Goal: Task Accomplishment & Management: Manage account settings

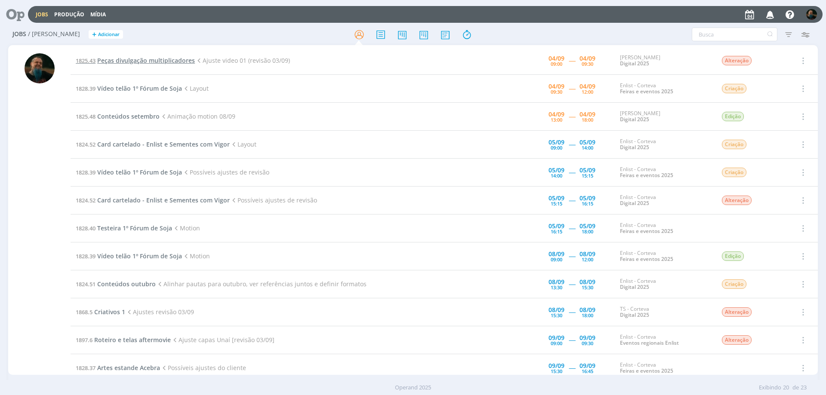
click at [172, 61] on span "Peças divulgação multiplicadores" at bounding box center [146, 60] width 98 height 8
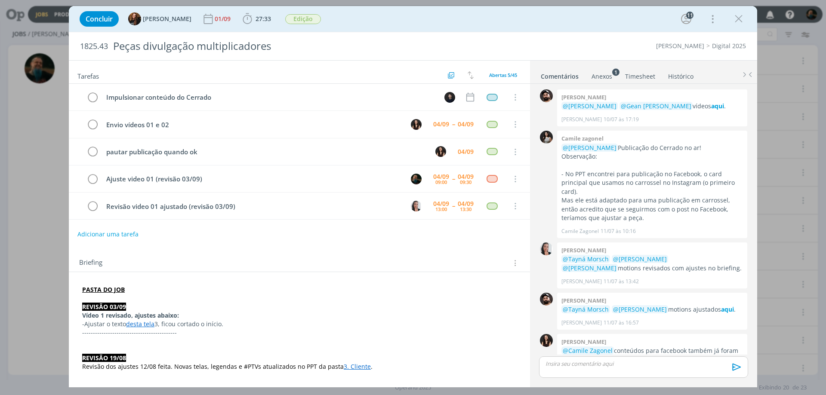
scroll to position [850, 0]
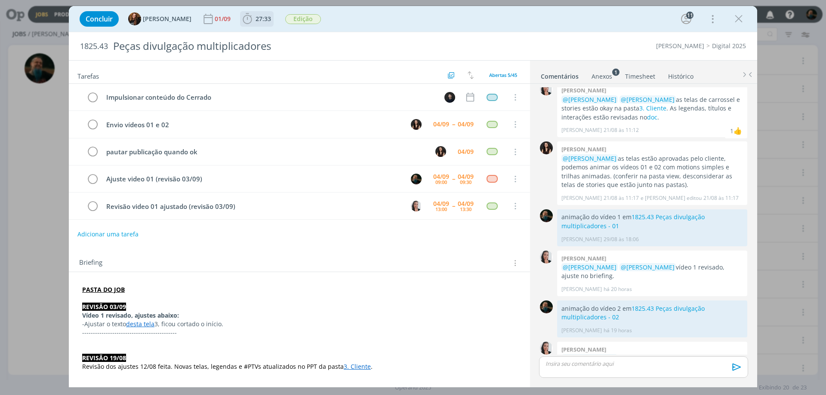
click at [255, 21] on span "27:33" at bounding box center [262, 19] width 15 height 8
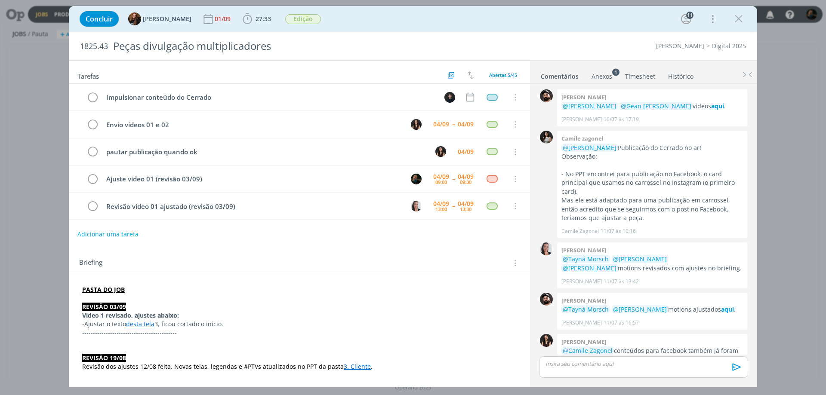
scroll to position [850, 0]
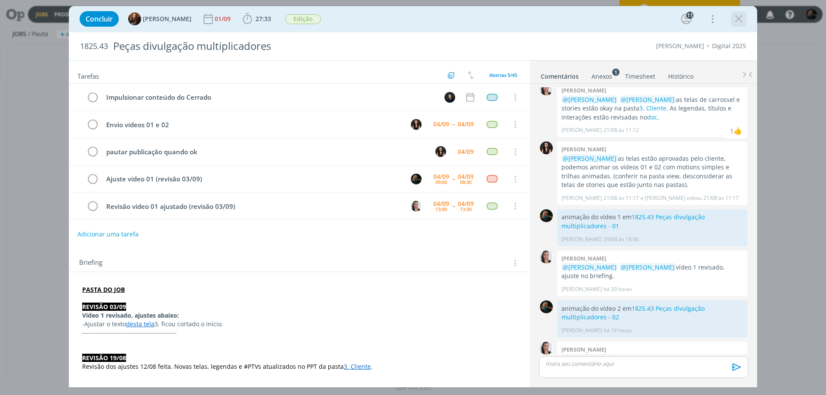
click at [734, 22] on icon "dialog" at bounding box center [738, 18] width 13 height 13
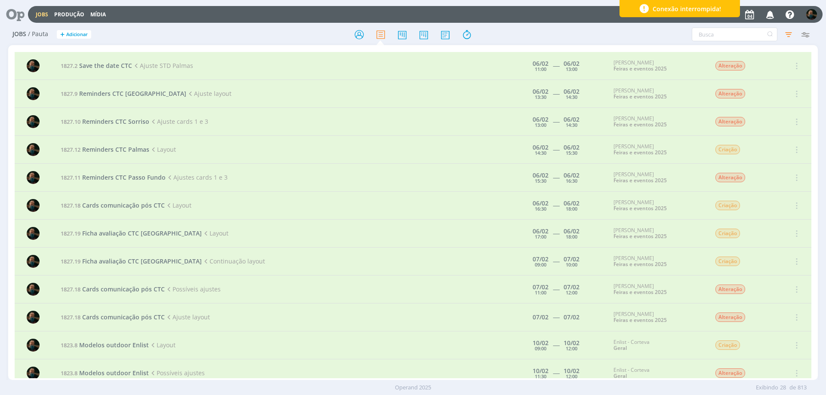
click at [728, 12] on div "Conexão interrompida!" at bounding box center [679, 8] width 120 height 17
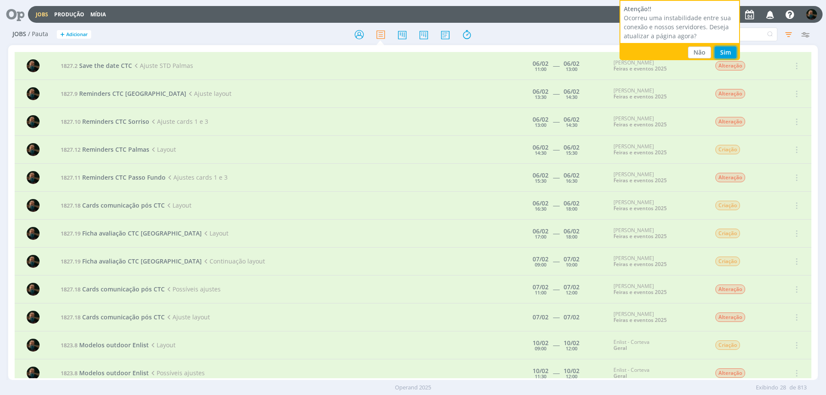
click at [728, 51] on button "Sim" at bounding box center [725, 52] width 22 height 12
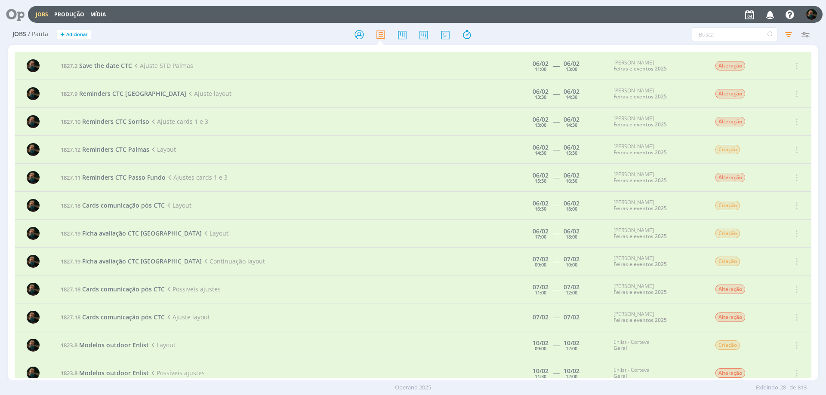
click at [21, 12] on icon at bounding box center [12, 14] width 18 height 17
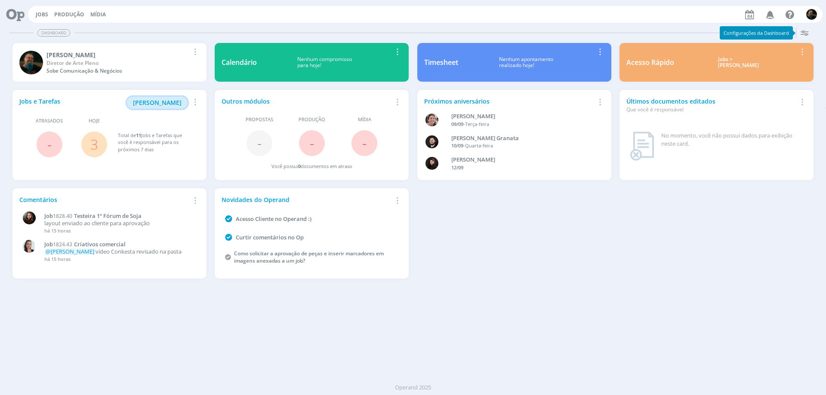
click at [163, 103] on span "[PERSON_NAME]" at bounding box center [157, 102] width 49 height 8
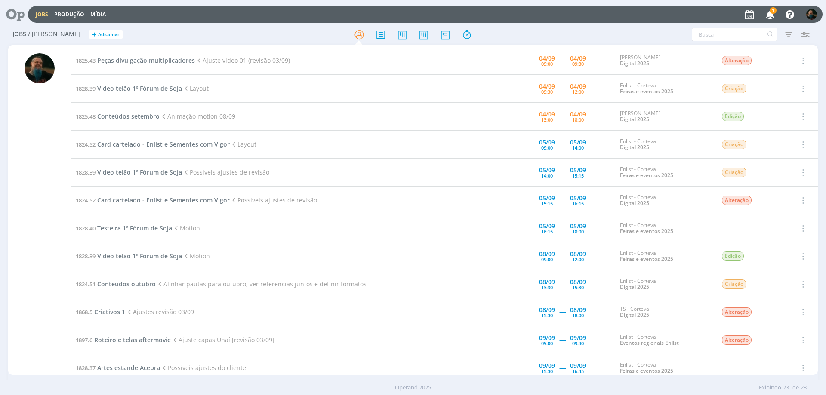
click at [770, 14] on icon "button" at bounding box center [769, 14] width 15 height 15
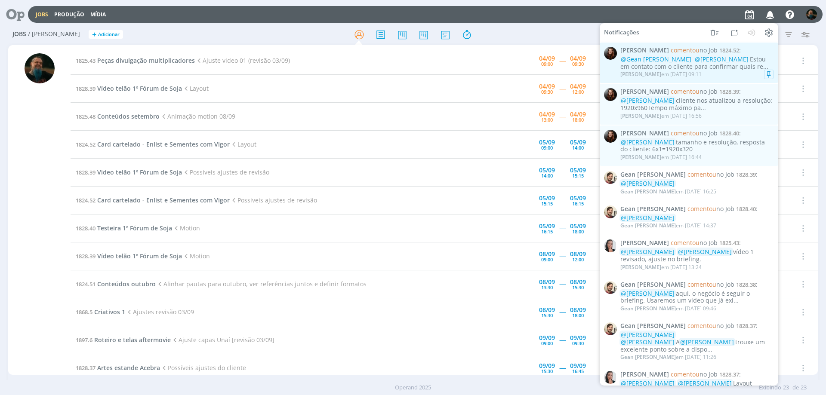
click at [730, 74] on div "[PERSON_NAME] em [DATE] 09:11" at bounding box center [696, 74] width 153 height 9
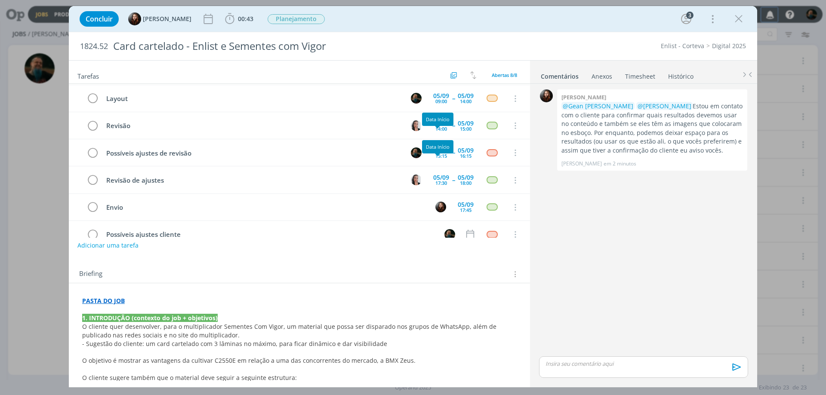
scroll to position [71, 0]
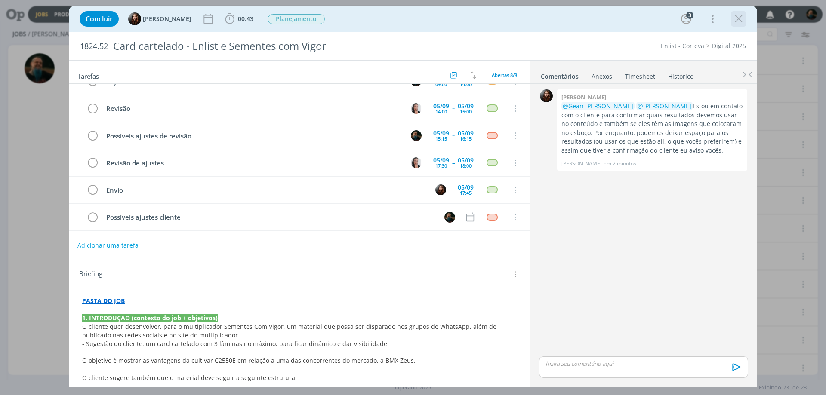
click at [735, 15] on icon "dialog" at bounding box center [738, 18] width 13 height 13
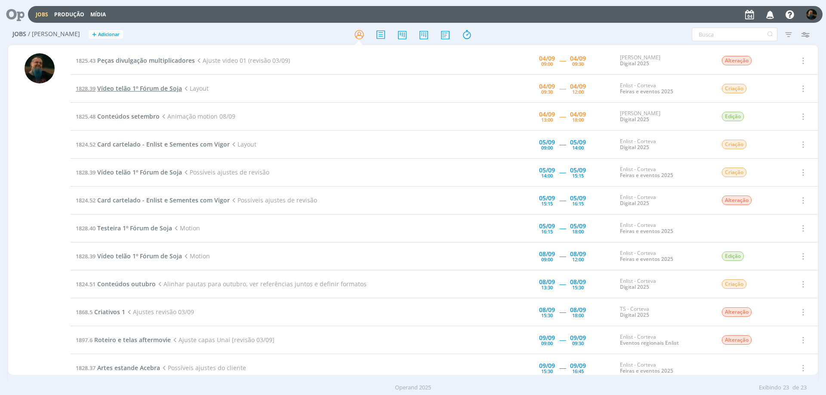
click at [141, 89] on span "Vídeo telão 1º Fórum de Soja" at bounding box center [139, 88] width 85 height 8
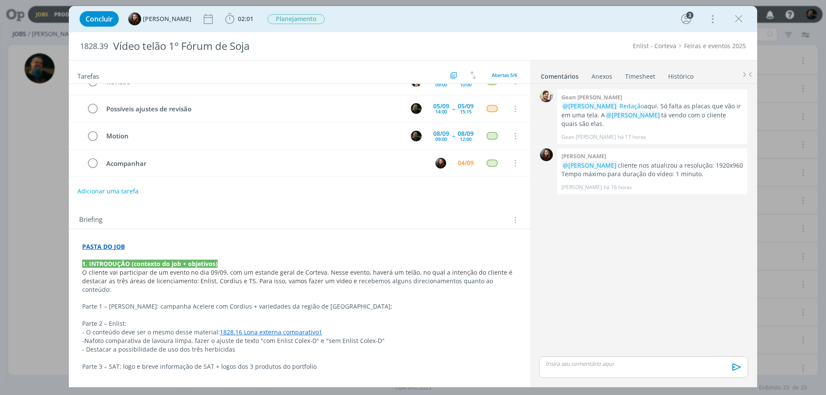
scroll to position [86, 0]
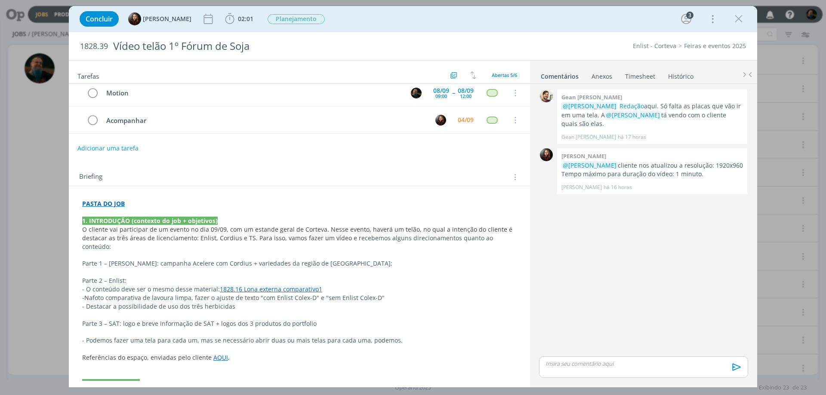
click at [301, 285] on link "1828.16 Lona externa comparativo1" at bounding box center [271, 289] width 102 height 8
click at [260, 295] on link "[URL][DOMAIN_NAME]" at bounding box center [241, 297] width 65 height 11
click at [431, 285] on p "- O conteúdo deve ser o mesmo desse material: 1828.16 Lona externa comparativo1" at bounding box center [299, 289] width 433 height 9
click at [213, 353] on link "AQUI" at bounding box center [220, 357] width 15 height 8
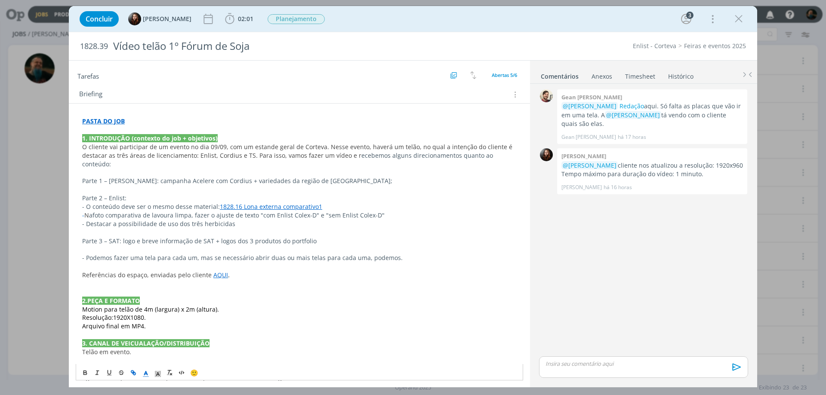
scroll to position [172, 0]
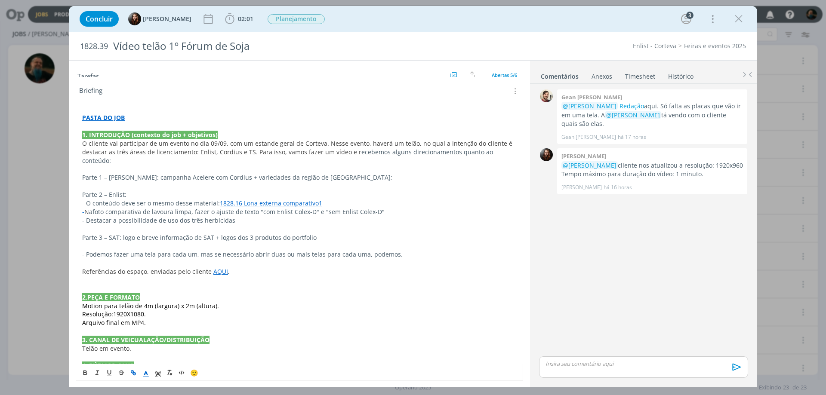
click at [214, 267] on link "AQUI" at bounding box center [220, 271] width 15 height 8
click at [217, 267] on link "AQUI" at bounding box center [220, 271] width 15 height 8
click at [216, 280] on link "[URL][DOMAIN_NAME]" at bounding box center [189, 279] width 65 height 11
click at [451, 225] on p "dialog" at bounding box center [299, 229] width 434 height 9
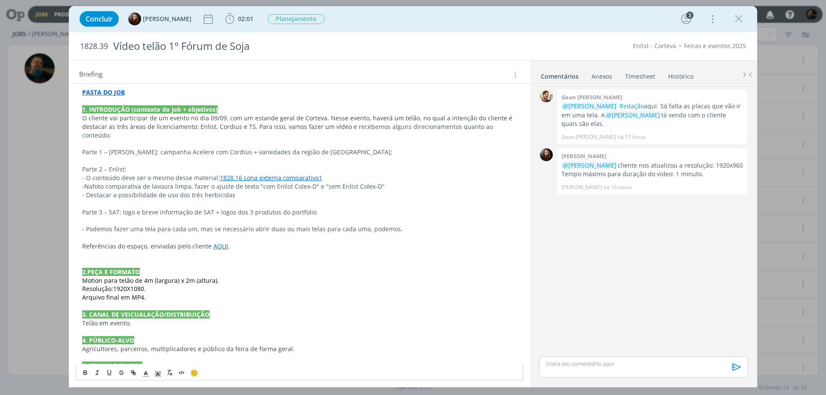
scroll to position [191, 0]
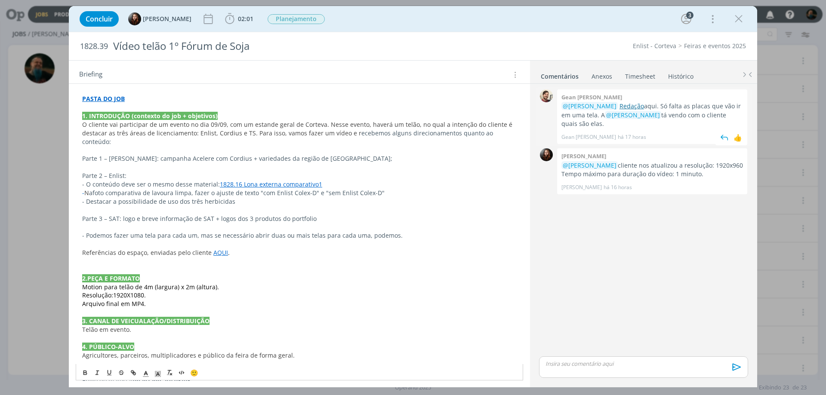
click at [622, 106] on link "Redação" at bounding box center [631, 106] width 25 height 8
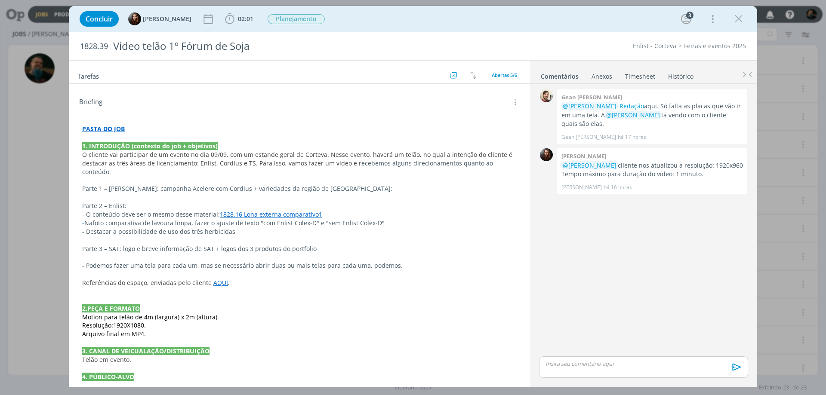
scroll to position [183, 0]
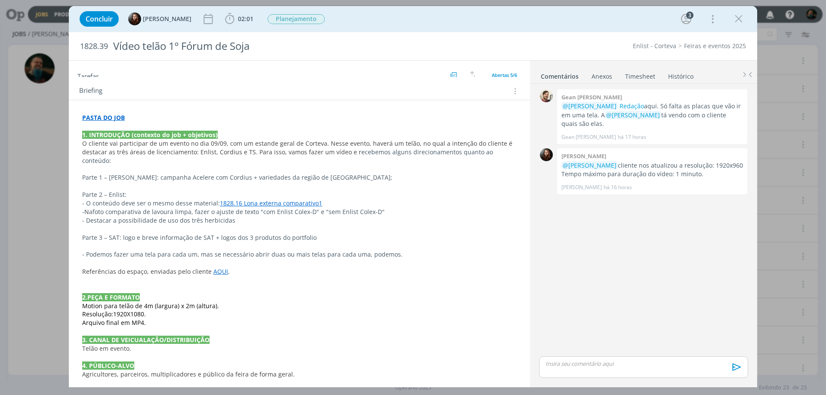
click at [737, 18] on icon "dialog" at bounding box center [738, 18] width 13 height 13
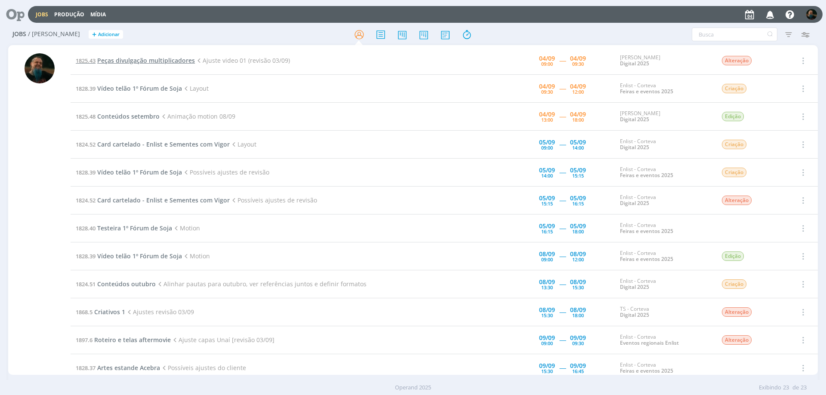
click at [170, 61] on span "Peças divulgação multiplicadores" at bounding box center [146, 60] width 98 height 8
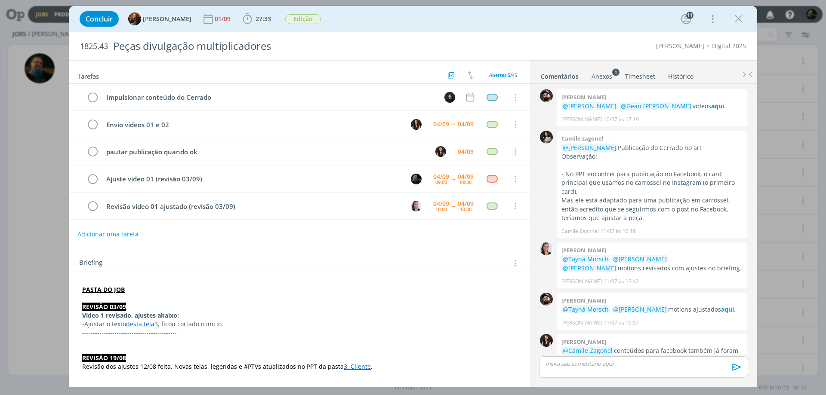
scroll to position [850, 0]
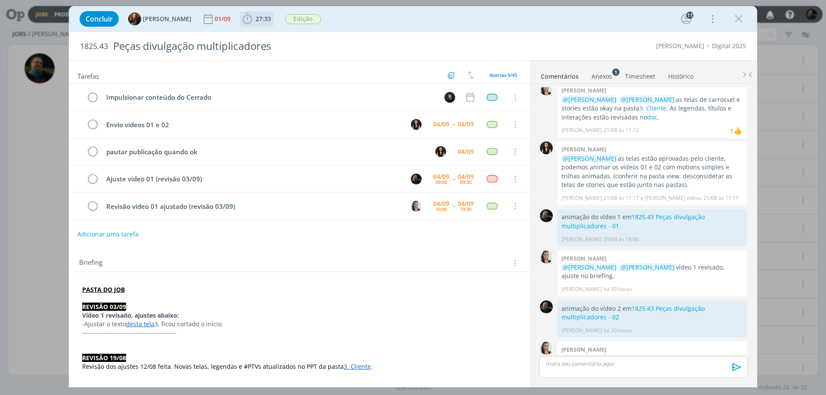
click at [258, 21] on span "27:33" at bounding box center [262, 19] width 15 height 8
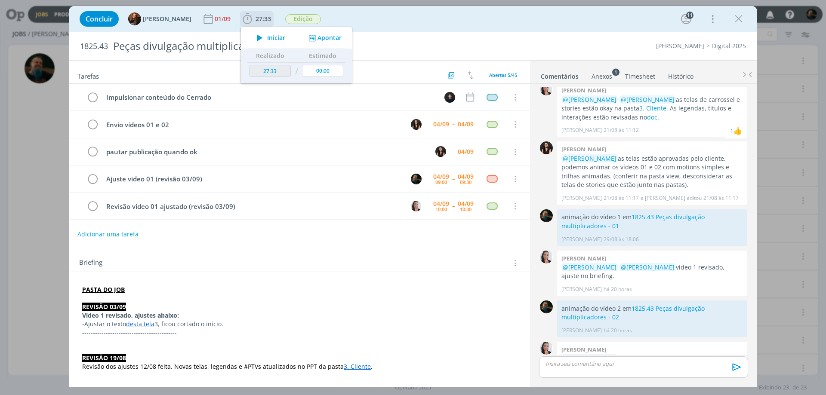
click at [326, 37] on button "Apontar" at bounding box center [324, 38] width 36 height 9
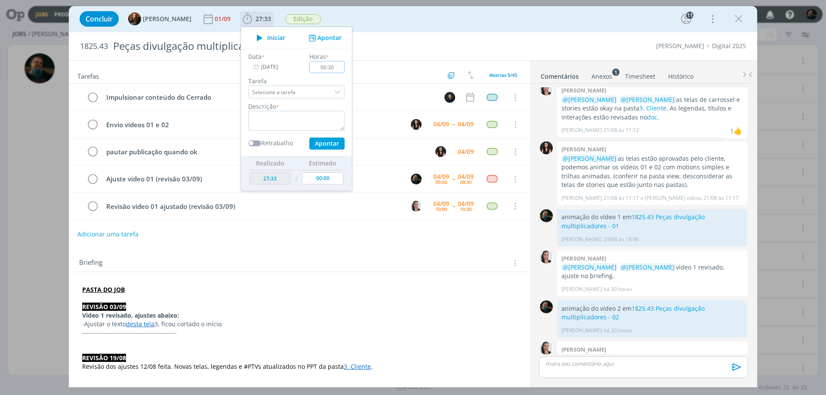
type input "00:30"
click at [331, 91] on div "dialog" at bounding box center [337, 92] width 13 height 13
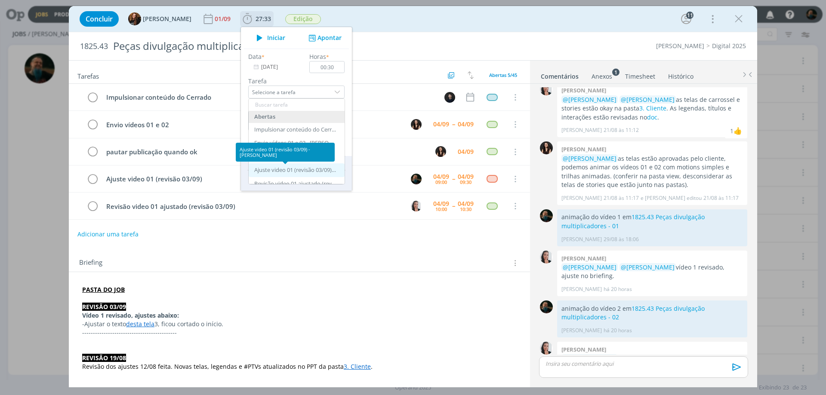
click at [308, 167] on div "Ajuste video 01 (revisão 03/09) - [PERSON_NAME]" at bounding box center [295, 170] width 82 height 7
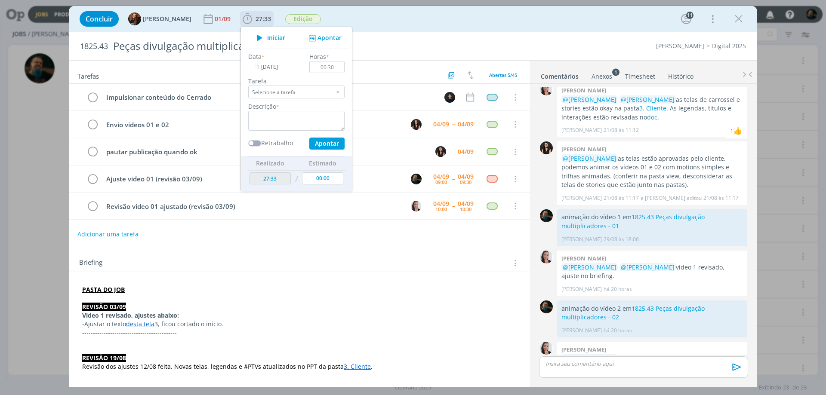
type input "Ajuste video 01 (revisão 03/09)"
click at [289, 120] on textarea "dialog" at bounding box center [296, 121] width 96 height 20
type textarea "ajuste vídeo"
click at [313, 141] on button "Apontar" at bounding box center [326, 144] width 35 height 12
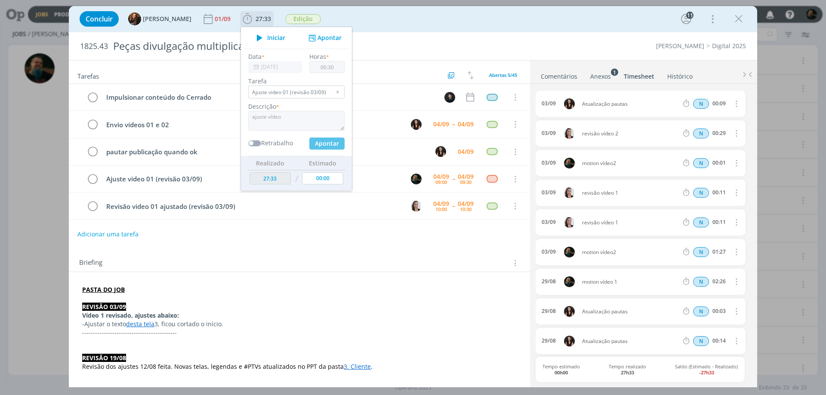
type input "28:03"
type input "00:00"
click at [559, 76] on link "Comentários" at bounding box center [558, 74] width 37 height 12
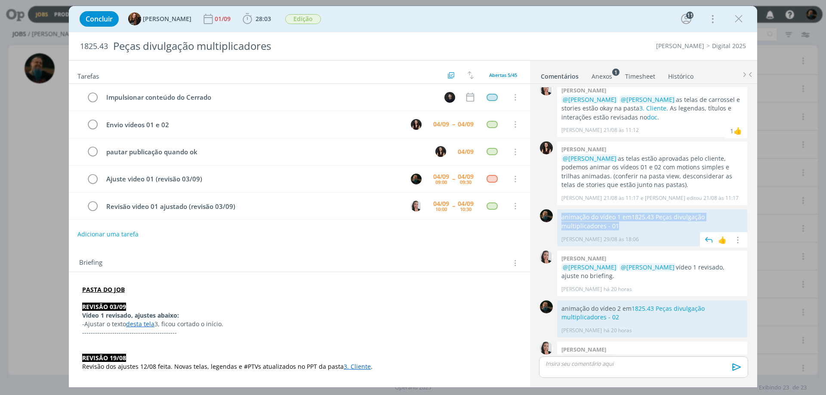
drag, startPoint x: 562, startPoint y: 191, endPoint x: 597, endPoint y: 197, distance: 36.3
click at [597, 213] on p "animação do vídeo 1 em 1825.43 Peças divulgação multiplicadores - 01" at bounding box center [651, 222] width 181 height 18
copy p "animação do vídeo 1 em 1825.43 Peças divulgação multiplicadores - 01"
click at [602, 362] on p "dialog" at bounding box center [643, 364] width 195 height 8
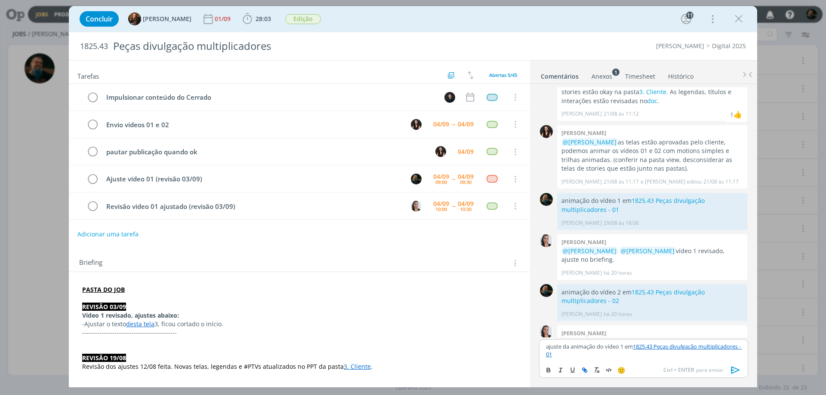
click at [733, 370] on icon "dialog" at bounding box center [735, 369] width 9 height 7
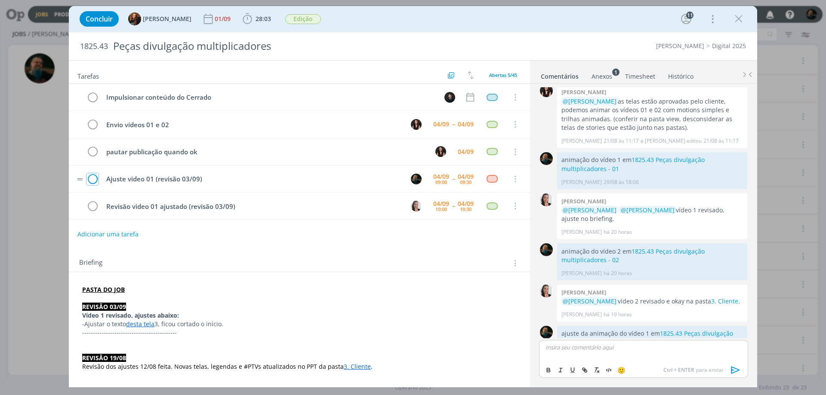
click at [92, 182] on icon "dialog" at bounding box center [92, 179] width 12 height 13
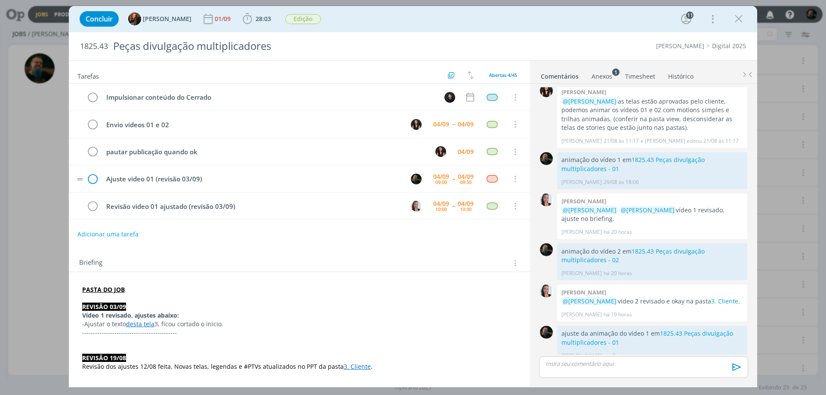
scroll to position [890, 0]
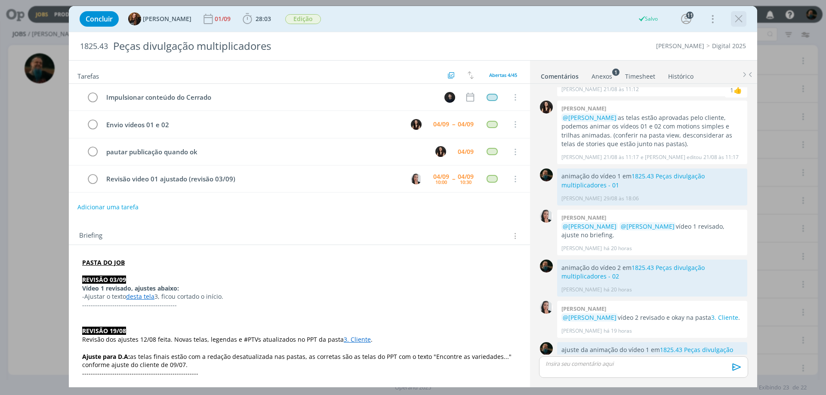
click at [738, 17] on icon "dialog" at bounding box center [738, 18] width 13 height 13
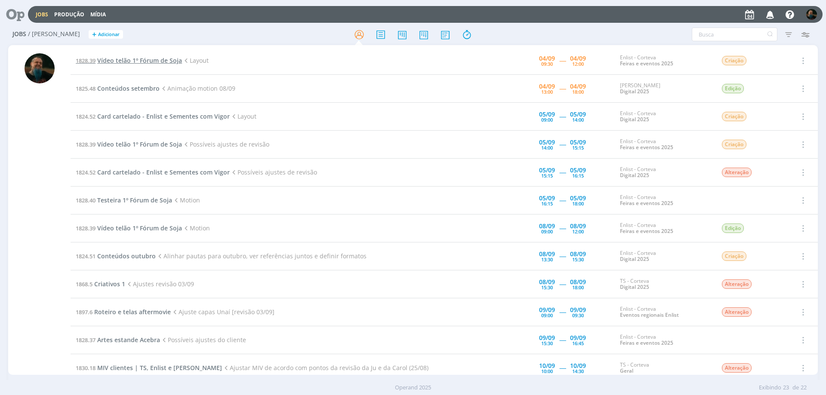
click at [150, 59] on span "Vídeo telão 1º Fórum de Soja" at bounding box center [139, 60] width 85 height 8
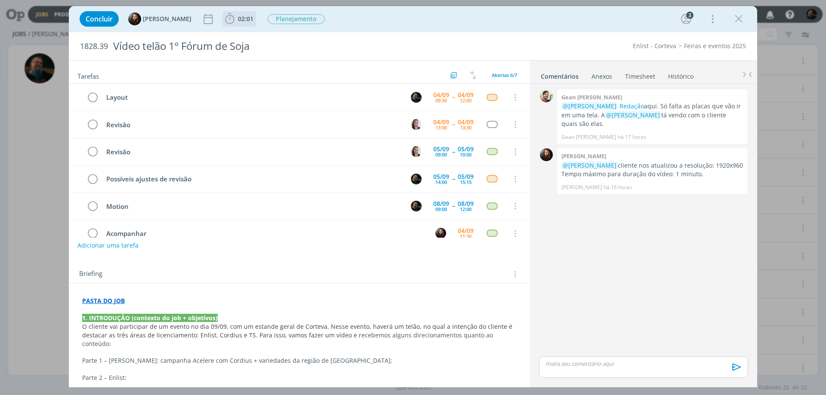
click at [240, 21] on span "02:01" at bounding box center [245, 19] width 15 height 8
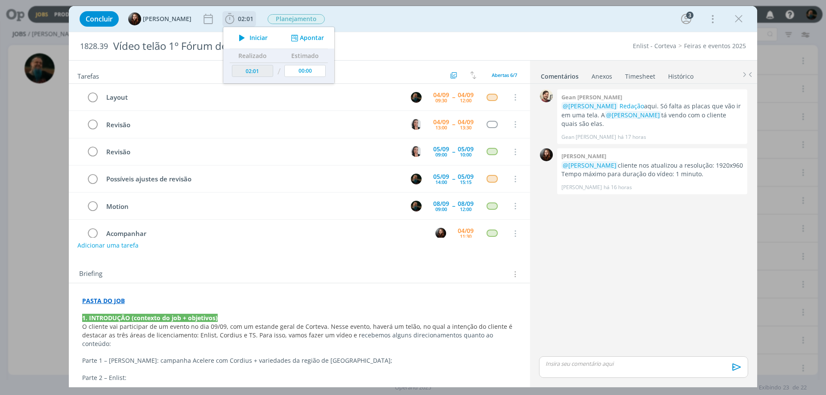
click at [249, 37] on span "Iniciar" at bounding box center [258, 38] width 18 height 6
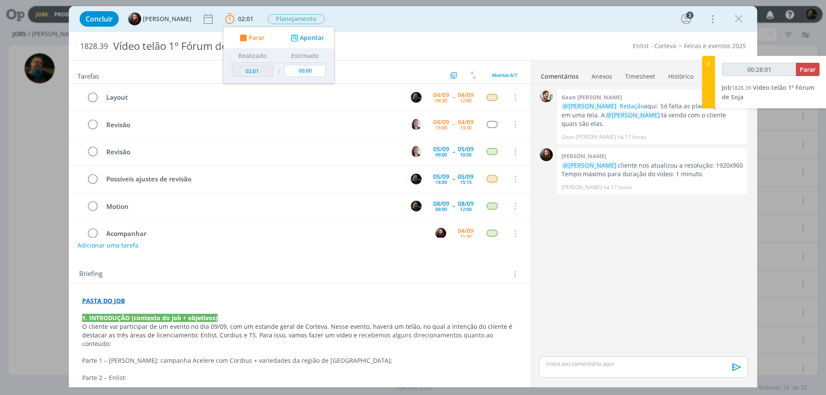
type input "00:29:01"
